Goal: Find specific page/section: Find specific page/section

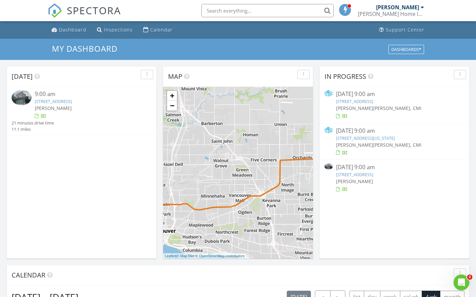
scroll to position [612, 486]
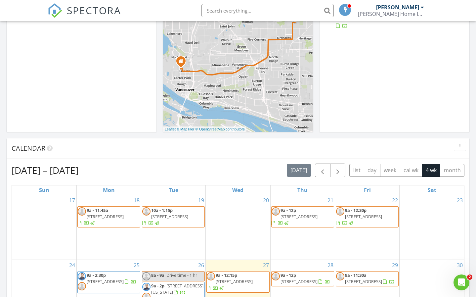
scroll to position [278, 0]
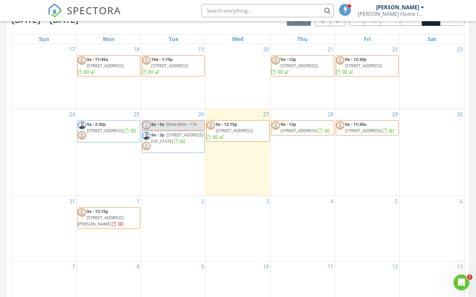
click at [301, 127] on span "[STREET_ADDRESS]" at bounding box center [299, 130] width 37 height 6
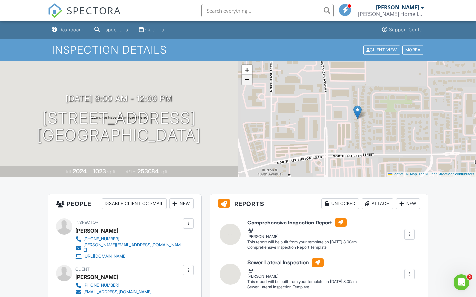
click at [248, 80] on span "−" at bounding box center [247, 79] width 4 height 8
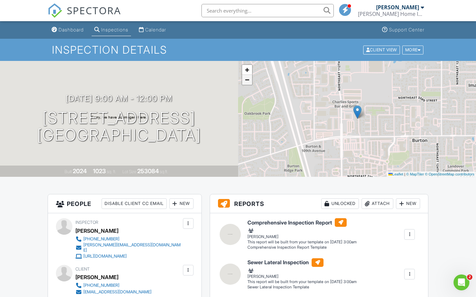
click at [248, 80] on span "−" at bounding box center [247, 79] width 4 height 8
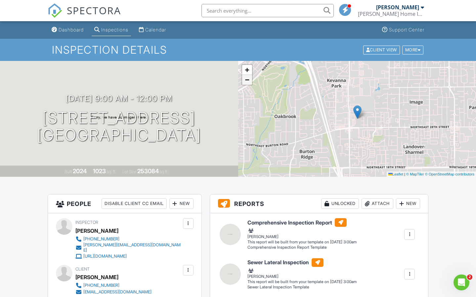
click at [248, 80] on span "−" at bounding box center [247, 79] width 4 height 8
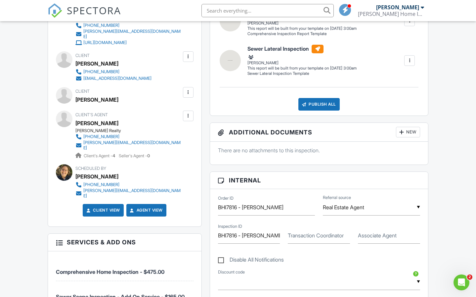
scroll to position [274, 0]
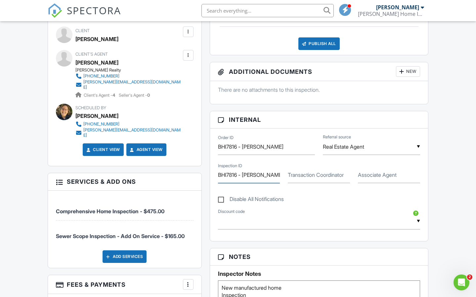
drag, startPoint x: 267, startPoint y: 174, endPoint x: 295, endPoint y: 176, distance: 28.2
click at [295, 176] on div "Inspection ID BHI7816 - [PERSON_NAME] - [STREET_ADDRESS] Transaction Coordinato…" at bounding box center [319, 172] width 210 height 22
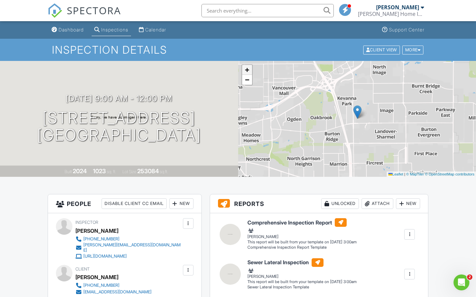
click at [246, 69] on span "+" at bounding box center [247, 70] width 4 height 8
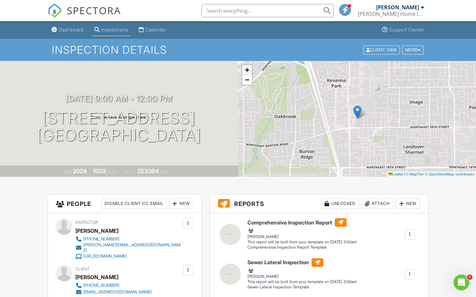
click at [246, 69] on span "+" at bounding box center [247, 70] width 4 height 8
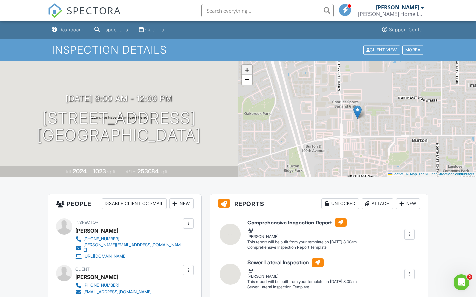
click at [246, 69] on span "+" at bounding box center [247, 70] width 4 height 8
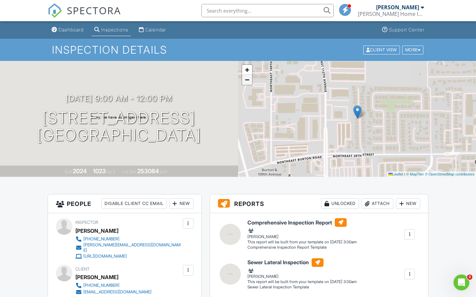
click at [248, 81] on span "−" at bounding box center [247, 79] width 4 height 8
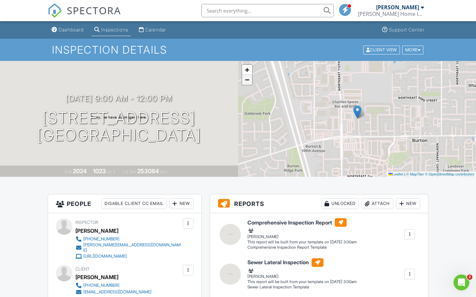
click at [248, 81] on span "−" at bounding box center [247, 79] width 4 height 8
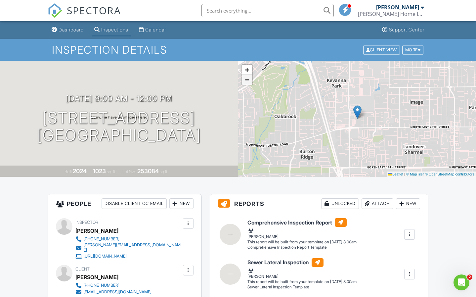
click at [248, 81] on span "−" at bounding box center [247, 79] width 4 height 8
